Goal: Task Accomplishment & Management: Complete application form

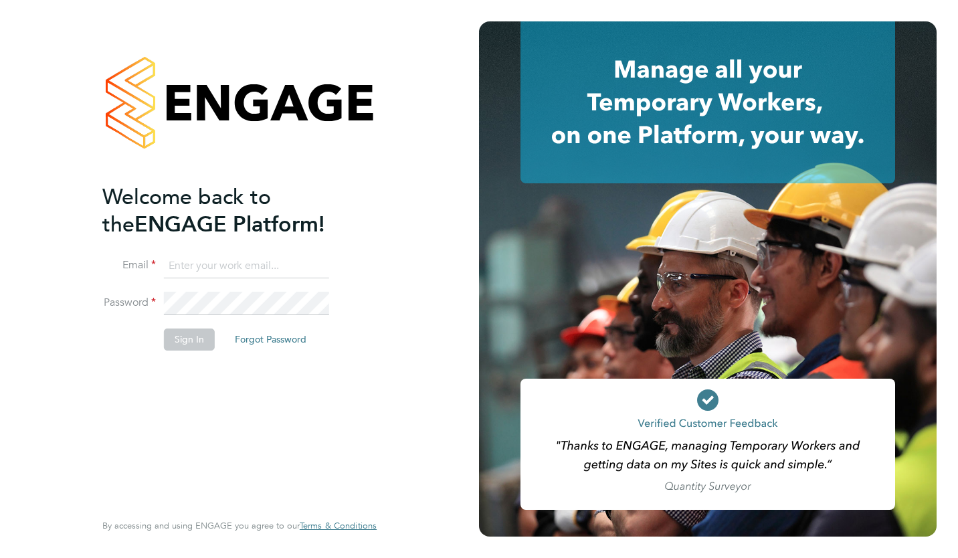
click at [205, 258] on input at bounding box center [246, 266] width 165 height 24
click at [148, 277] on li "Email" at bounding box center [232, 272] width 261 height 37
click at [197, 259] on input at bounding box center [246, 266] width 165 height 24
type input "[EMAIL_ADDRESS][DOMAIN_NAME]"
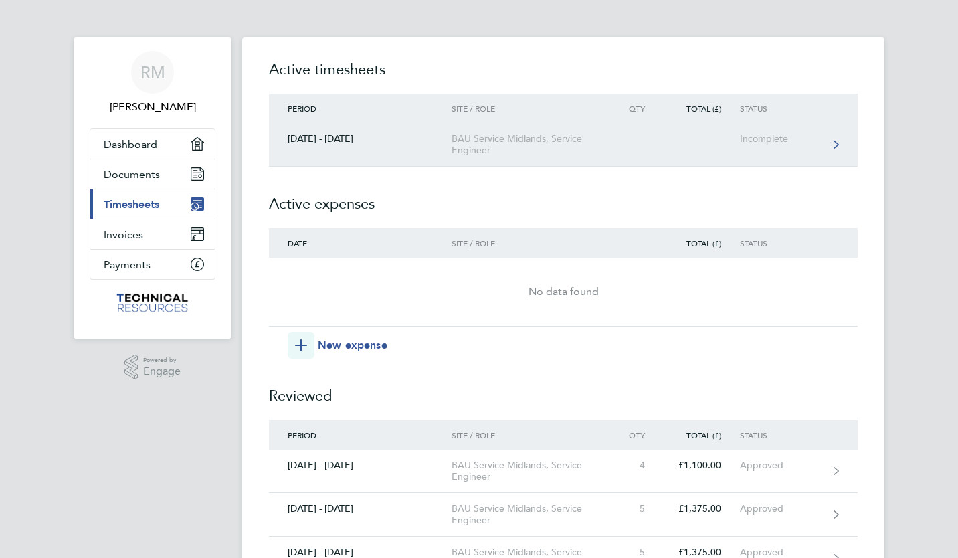
click at [420, 158] on link "[DATE] - [DATE] BAU Service [GEOGRAPHIC_DATA], Service Engineer Incomplete" at bounding box center [563, 144] width 589 height 43
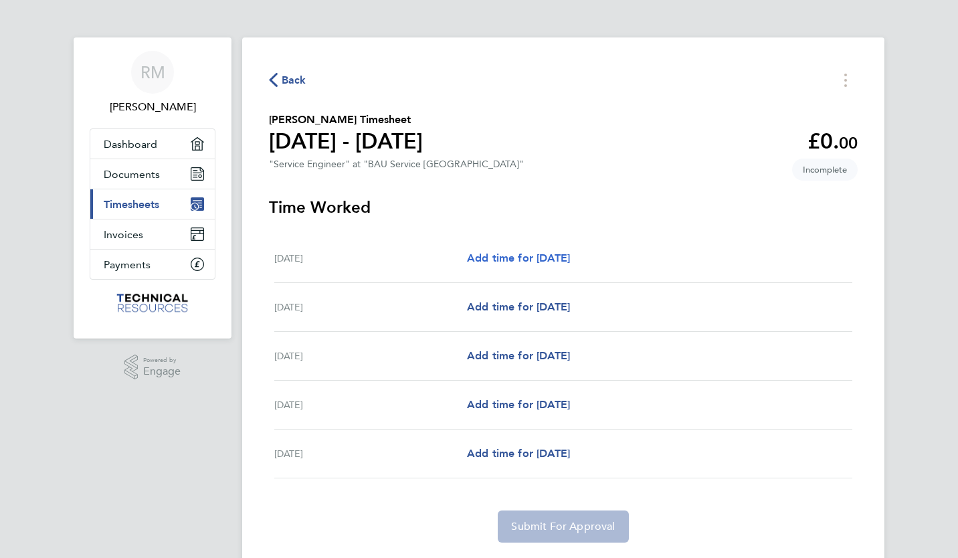
click at [500, 255] on span "Add time for [DATE]" at bounding box center [518, 257] width 103 height 13
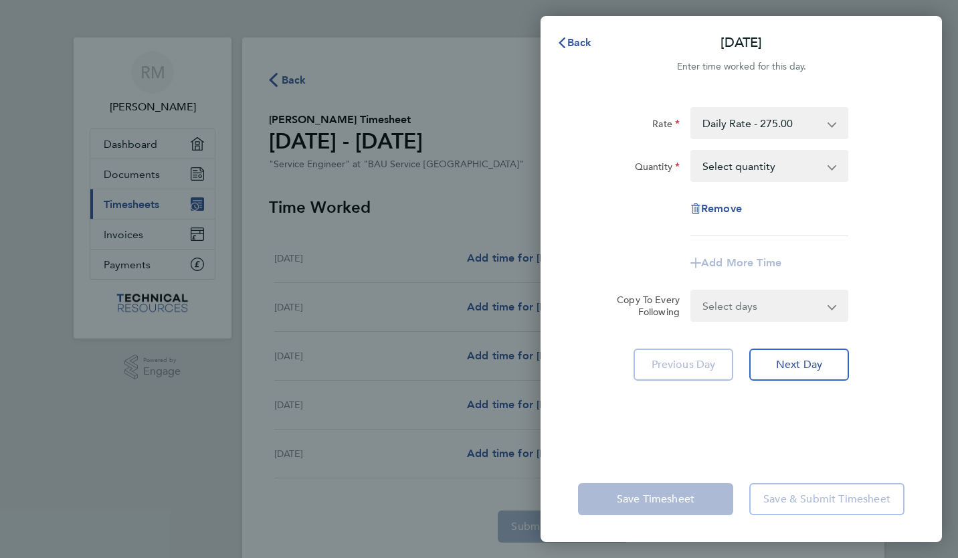
click at [805, 162] on select "Select quantity 0.5 1" at bounding box center [761, 165] width 139 height 29
select select "1"
click at [692, 151] on select "Select quantity 0.5 1" at bounding box center [761, 165] width 139 height 29
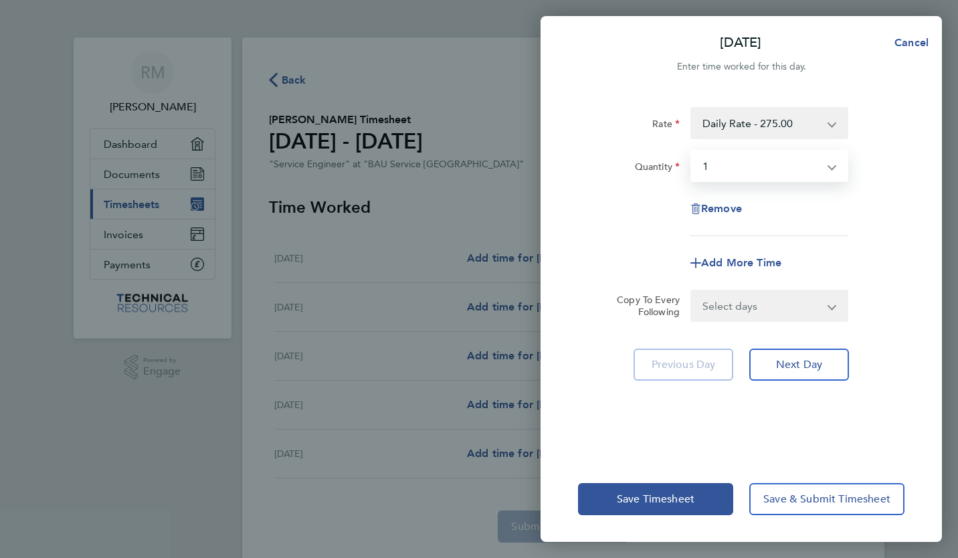
click at [756, 300] on select "Select days Day [DATE] [DATE] [DATE] [DATE]" at bounding box center [762, 305] width 140 height 29
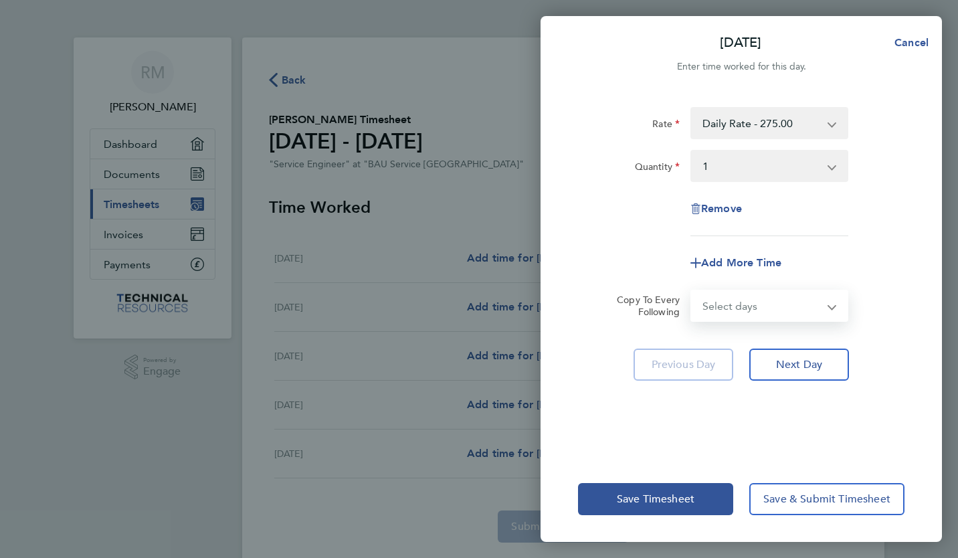
click at [661, 282] on form "Rate Daily Rate - 275.00 Hourly - 34.38 Quantity Select quantity 0.5 1 Remove A…" at bounding box center [741, 214] width 326 height 215
click at [744, 296] on select "Select days Day [DATE] [DATE] [DATE] [DATE]" at bounding box center [762, 305] width 140 height 29
select select "TUE"
click at [692, 291] on select "Select days Day [DATE] [DATE] [DATE] [DATE]" at bounding box center [762, 305] width 140 height 29
select select "[DATE]"
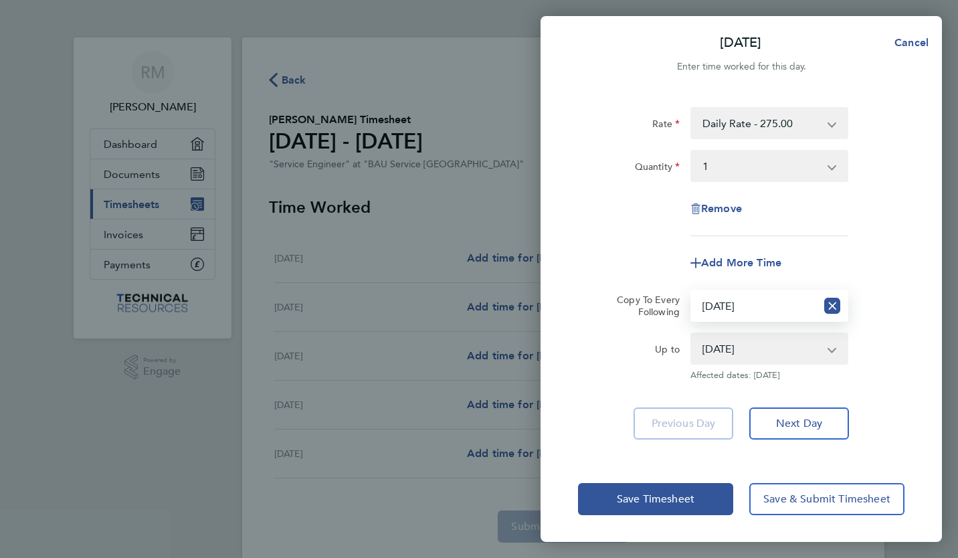
click at [776, 306] on select "Select days Day [DATE] [DATE] [DATE] [DATE]" at bounding box center [754, 305] width 124 height 29
click at [766, 352] on select "[DATE] [DATE] [DATE] [DATE]" at bounding box center [761, 348] width 139 height 29
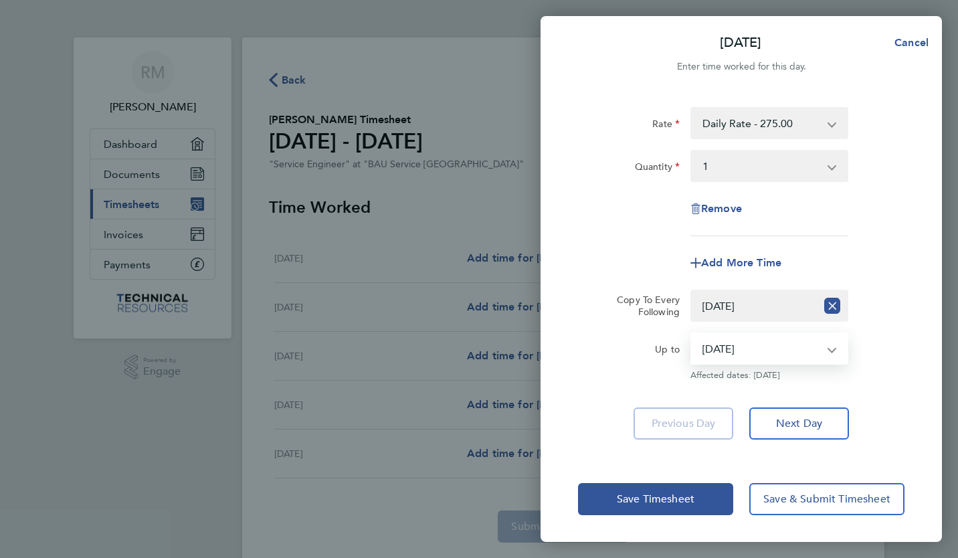
click at [762, 354] on select "[DATE] [DATE] [DATE] [DATE]" at bounding box center [761, 348] width 139 height 29
click at [763, 316] on select "Select days Day [DATE] [DATE] [DATE] [DATE]" at bounding box center [754, 305] width 124 height 29
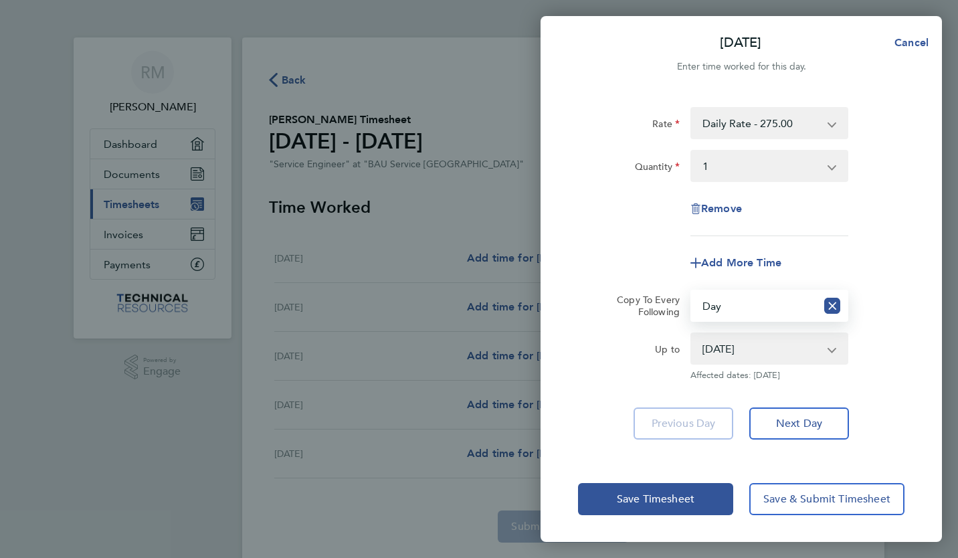
click at [692, 291] on select "Select days Day [DATE] [DATE] [DATE] [DATE]" at bounding box center [754, 305] width 124 height 29
click at [762, 341] on select "[DATE] [DATE] [DATE] [DATE]" at bounding box center [761, 348] width 139 height 29
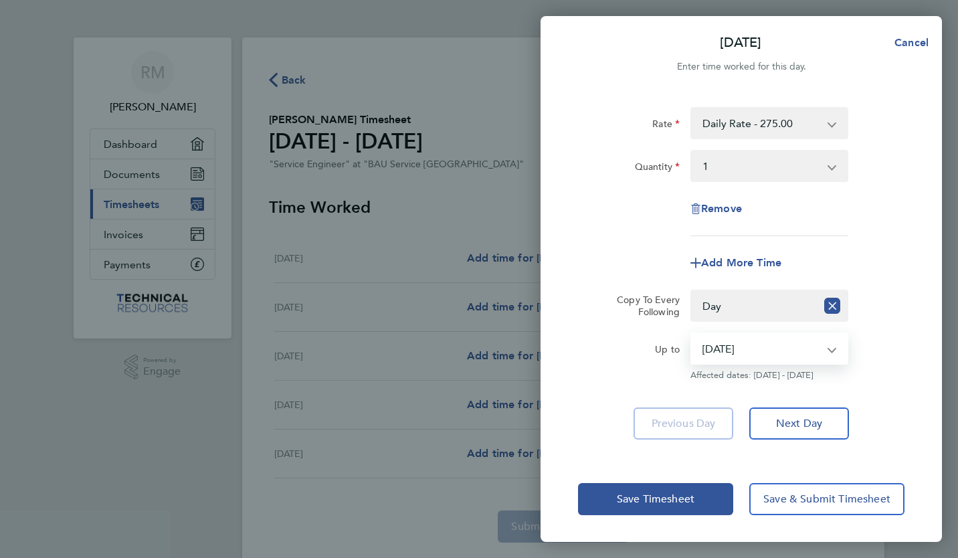
click at [759, 344] on select "[DATE] [DATE] [DATE] [DATE]" at bounding box center [761, 348] width 139 height 29
click at [833, 305] on icon "Reset selection" at bounding box center [832, 306] width 16 height 16
select select "0: null"
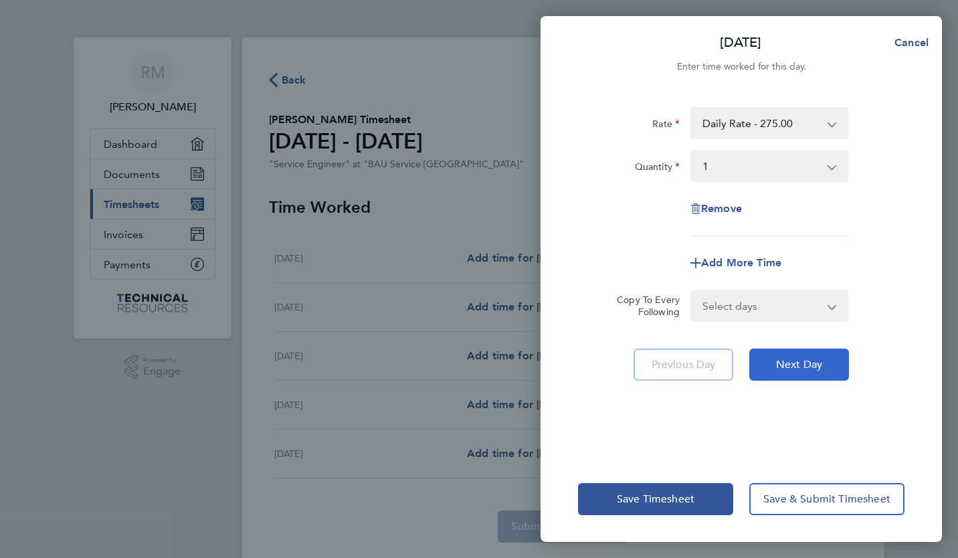
click at [795, 368] on span "Next Day" at bounding box center [799, 364] width 46 height 13
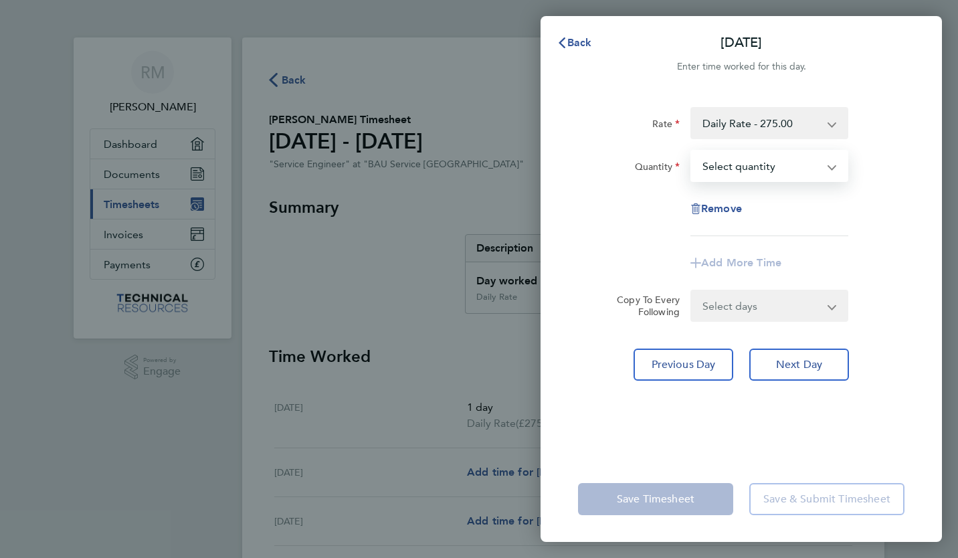
click at [758, 168] on select "Select quantity 0.5 1" at bounding box center [761, 165] width 139 height 29
select select "1"
click at [692, 151] on select "Select quantity 0.5 1" at bounding box center [761, 165] width 139 height 29
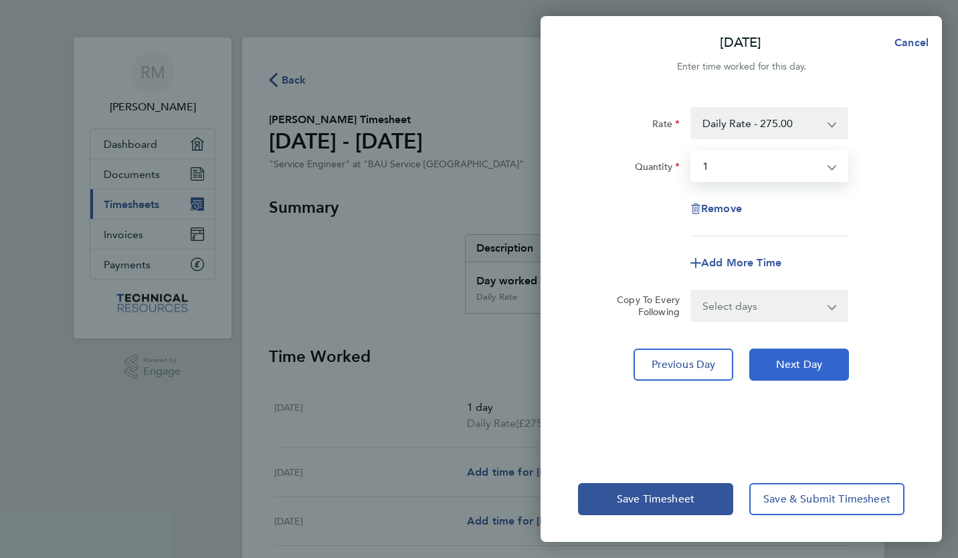
click at [788, 358] on span "Next Day" at bounding box center [799, 364] width 46 height 13
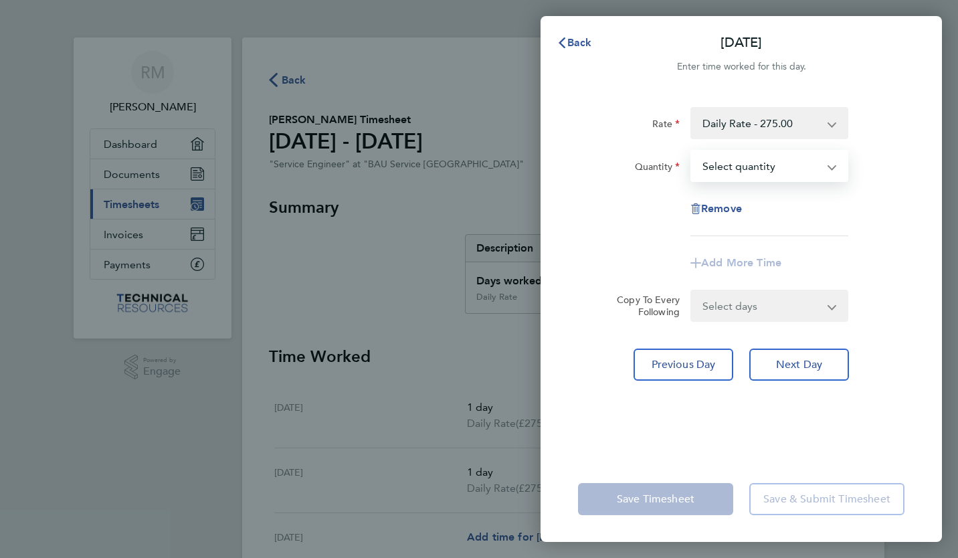
click at [762, 171] on select "Select quantity 0.5 1" at bounding box center [761, 165] width 139 height 29
select select "1"
click at [692, 151] on select "Select quantity 0.5 1" at bounding box center [761, 165] width 139 height 29
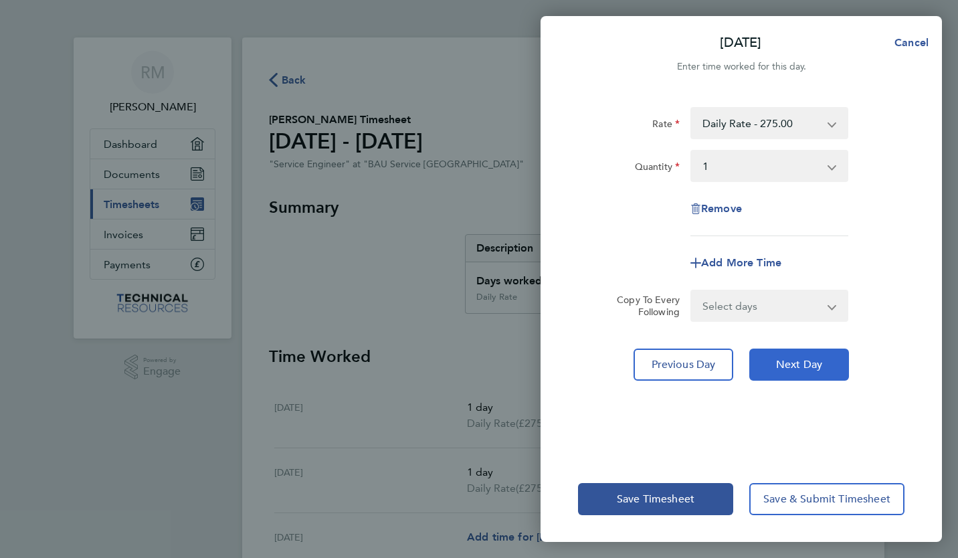
click at [788, 358] on span "Next Day" at bounding box center [799, 364] width 46 height 13
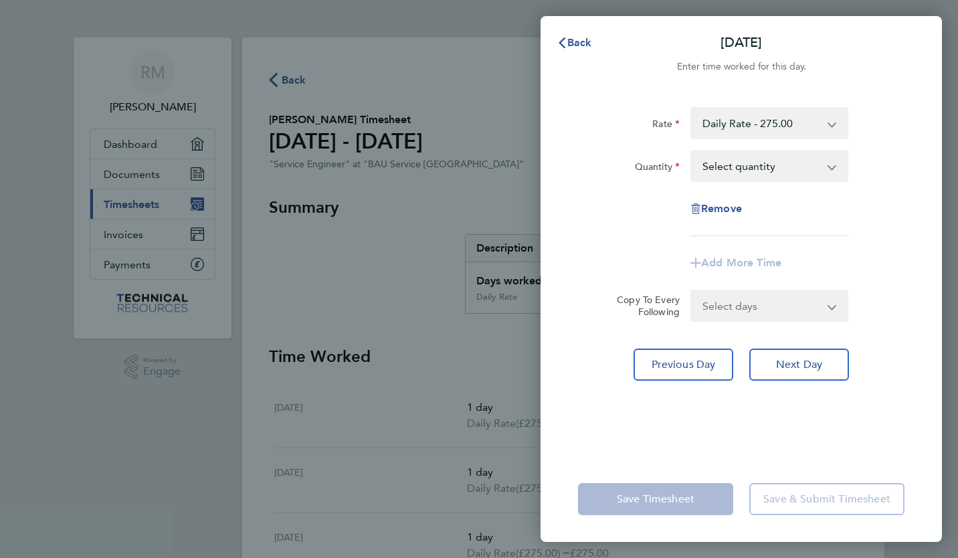
click at [765, 173] on select "Select quantity 0.5 1" at bounding box center [761, 165] width 139 height 29
click at [761, 171] on select "Select quantity 0.5 1" at bounding box center [761, 165] width 139 height 29
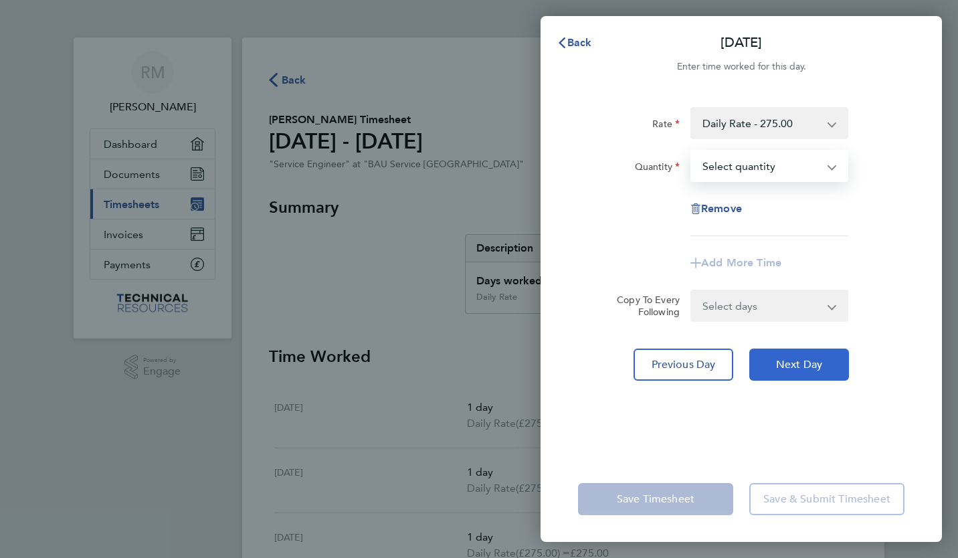
click at [781, 362] on span "Next Day" at bounding box center [799, 364] width 46 height 13
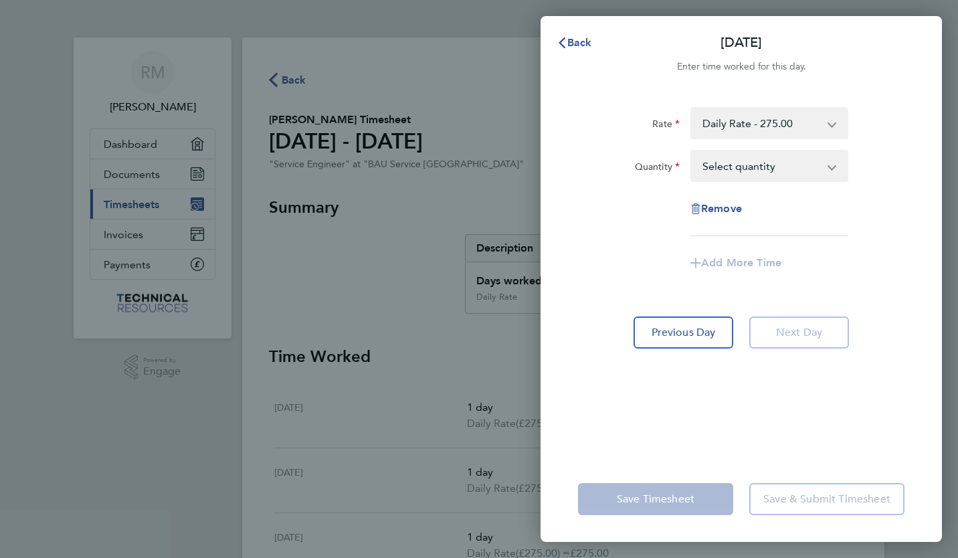
click at [760, 175] on select "Select quantity 0.5 1" at bounding box center [761, 165] width 139 height 29
select select "1"
click at [692, 151] on select "Select quantity 0.5 1" at bounding box center [761, 165] width 139 height 29
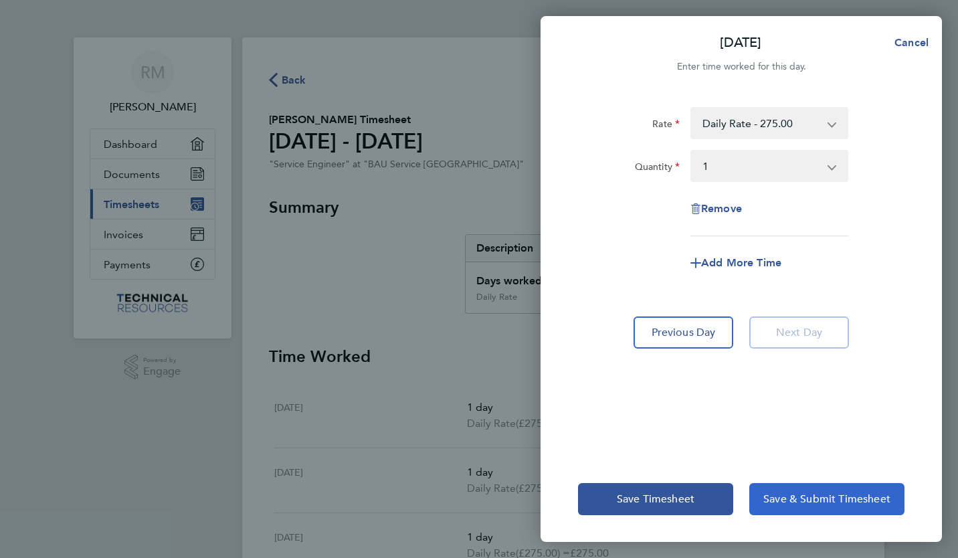
click at [795, 498] on span "Save & Submit Timesheet" at bounding box center [826, 498] width 127 height 13
